Goal: Communication & Community: Answer question/provide support

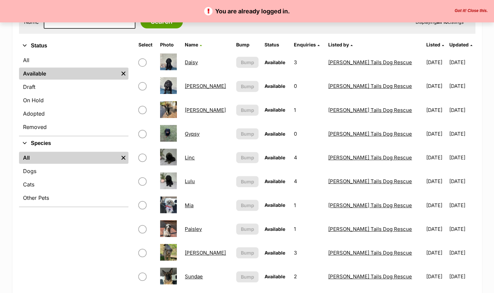
scroll to position [133, 0]
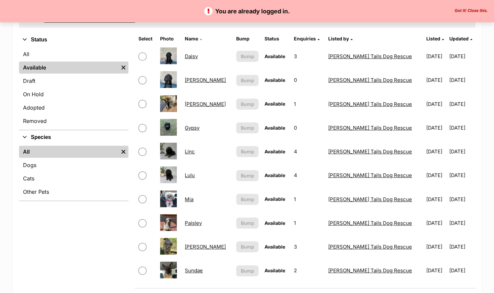
click at [198, 55] on link "Daisy" at bounding box center [191, 56] width 13 height 6
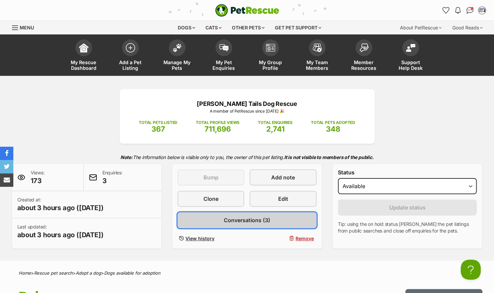
click at [252, 221] on span "Conversations (3)" at bounding box center [247, 220] width 46 height 8
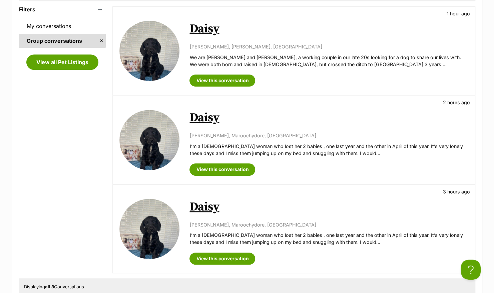
scroll to position [175, 0]
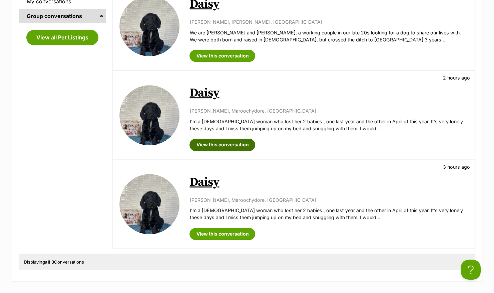
click at [226, 146] on link "View this conversation" at bounding box center [222, 144] width 66 height 12
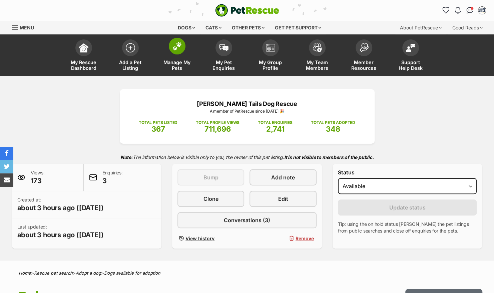
click at [177, 50] on img at bounding box center [176, 46] width 9 height 9
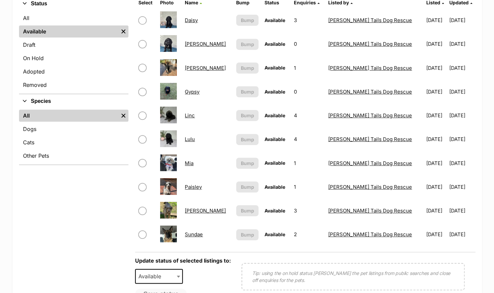
scroll to position [173, 0]
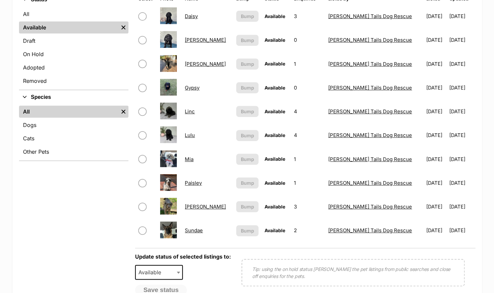
click at [198, 17] on link "Daisy" at bounding box center [191, 16] width 13 height 6
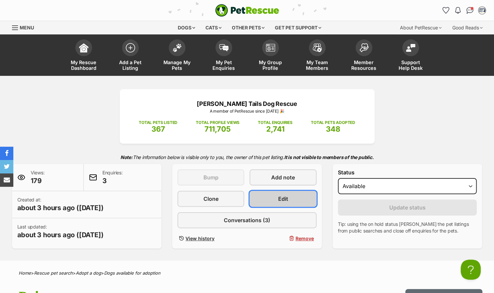
click at [273, 197] on link "Edit" at bounding box center [282, 198] width 67 height 16
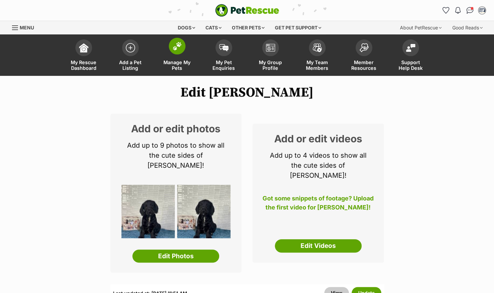
click at [181, 51] on span at bounding box center [177, 46] width 17 height 17
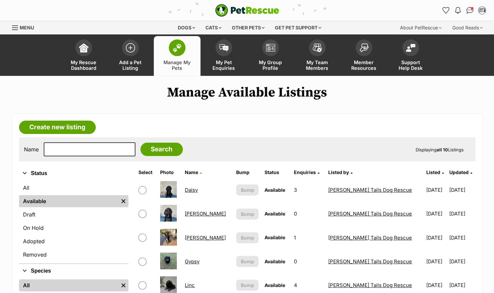
click at [198, 188] on link "Daisy" at bounding box center [191, 189] width 13 height 6
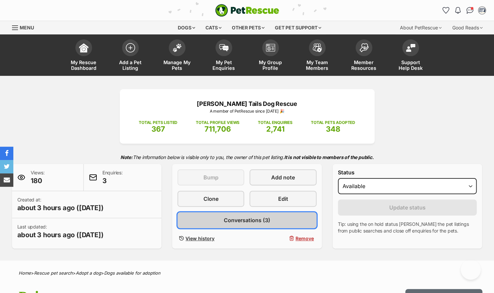
click at [252, 221] on span "Conversations (3)" at bounding box center [247, 220] width 46 height 8
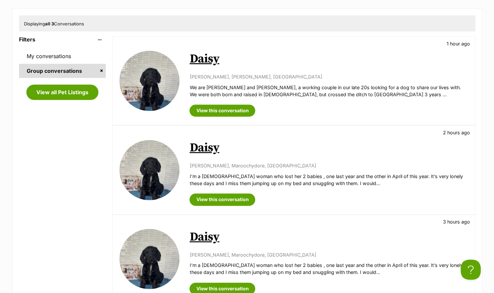
scroll to position [133, 0]
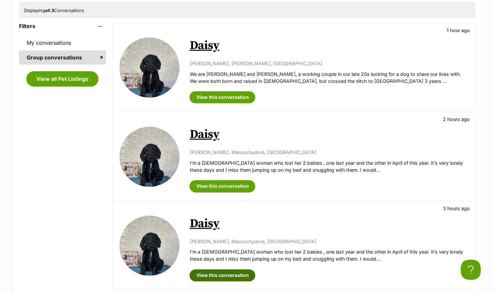
click at [230, 270] on link "View this conversation" at bounding box center [222, 275] width 66 height 12
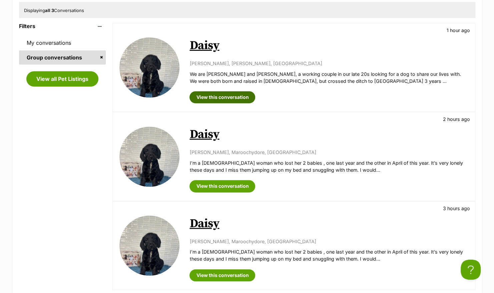
click at [219, 95] on link "View this conversation" at bounding box center [222, 97] width 66 height 12
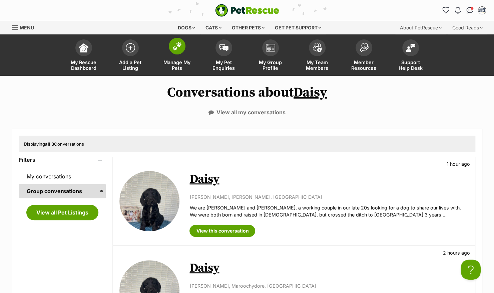
click at [175, 50] on span at bounding box center [177, 46] width 17 height 17
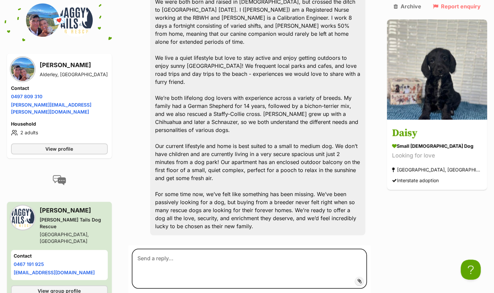
scroll to position [246, 0]
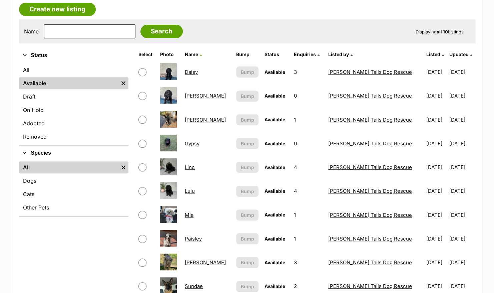
scroll to position [120, 0]
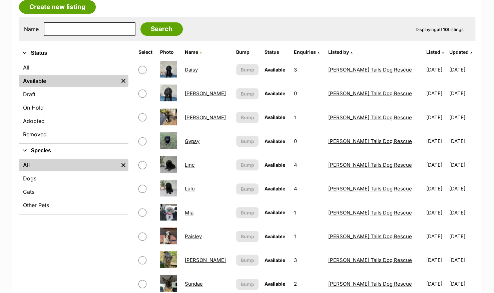
click at [194, 164] on link "Linc" at bounding box center [190, 164] width 10 height 6
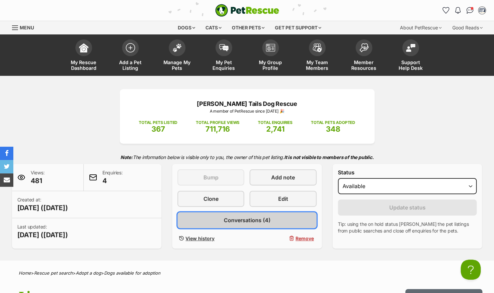
click at [280, 219] on link "Conversations (4)" at bounding box center [246, 220] width 139 height 16
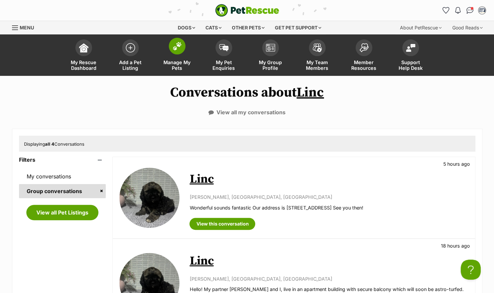
click at [178, 51] on span at bounding box center [177, 46] width 17 height 17
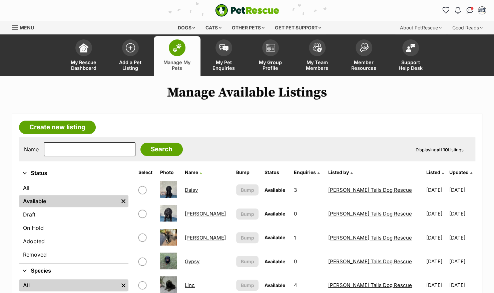
click at [198, 191] on link "Daisy" at bounding box center [191, 189] width 13 height 6
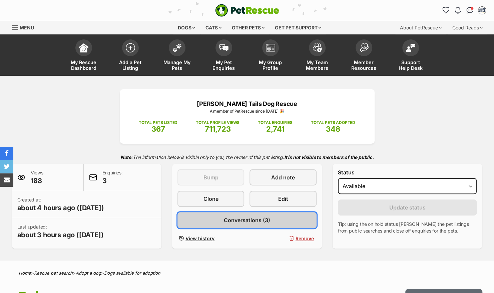
click at [261, 218] on span "Conversations (3)" at bounding box center [247, 220] width 46 height 8
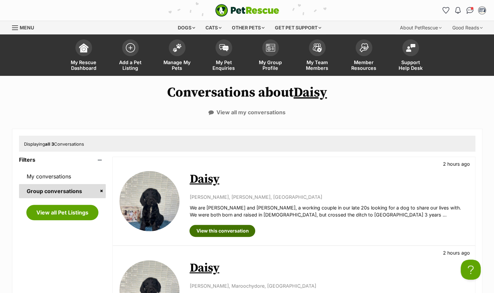
click at [229, 233] on link "View this conversation" at bounding box center [222, 230] width 66 height 12
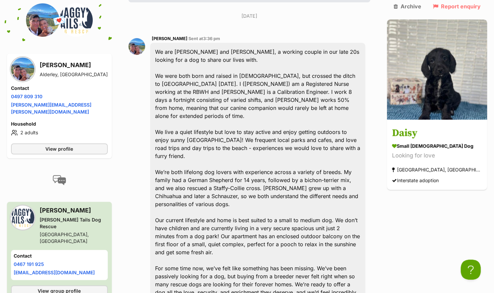
scroll to position [272, 0]
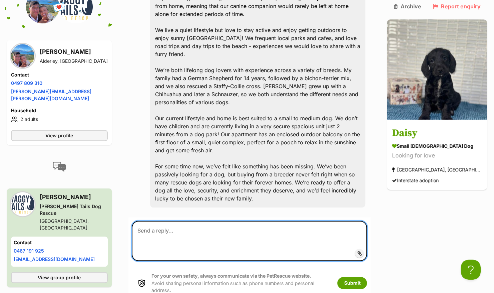
click at [276, 220] on textarea at bounding box center [249, 240] width 235 height 40
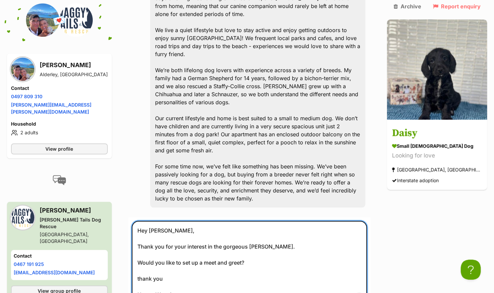
type textarea "Hey Annika, Thank you for your interest in the gorgeous Daisy. Would you like t…"
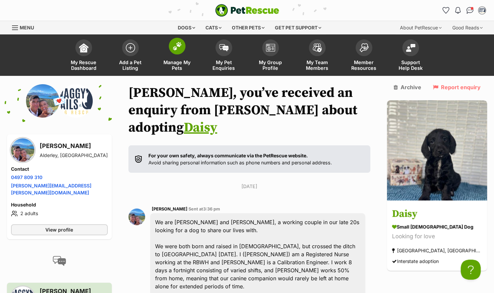
click at [174, 46] on img at bounding box center [176, 46] width 9 height 9
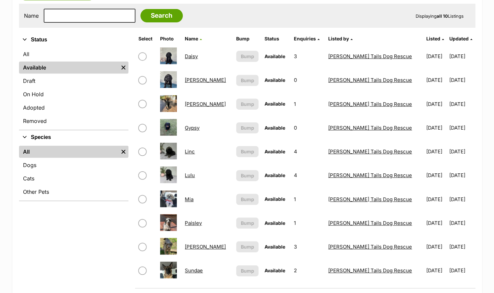
scroll to position [147, 0]
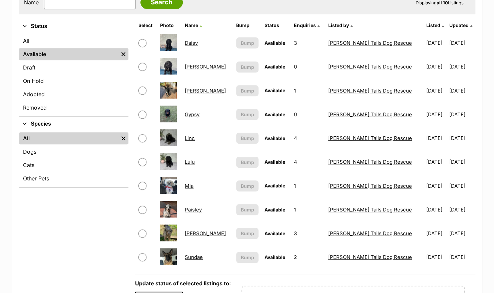
click at [196, 89] on link "[PERSON_NAME]" at bounding box center [205, 90] width 41 height 6
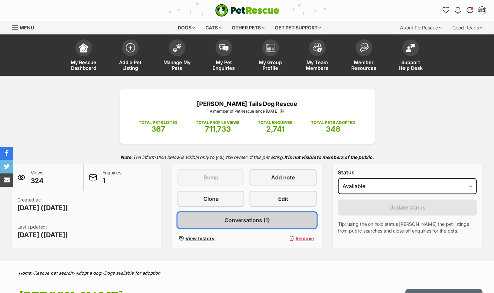
click at [267, 220] on span "Conversations (1)" at bounding box center [246, 220] width 45 height 8
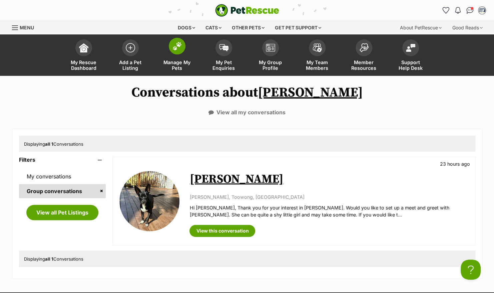
click at [178, 46] on img at bounding box center [176, 46] width 9 height 9
